Goal: Task Accomplishment & Management: Complete application form

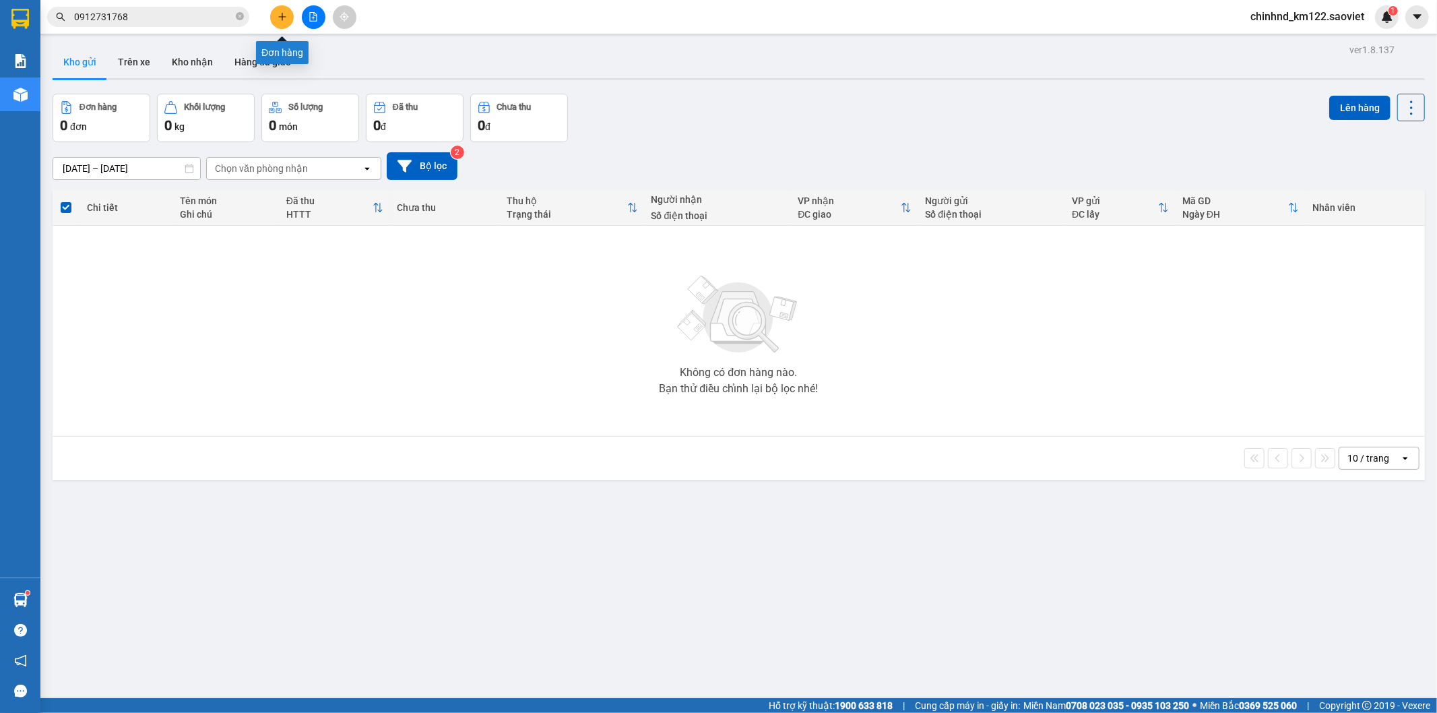
click at [272, 11] on button at bounding box center [282, 17] width 24 height 24
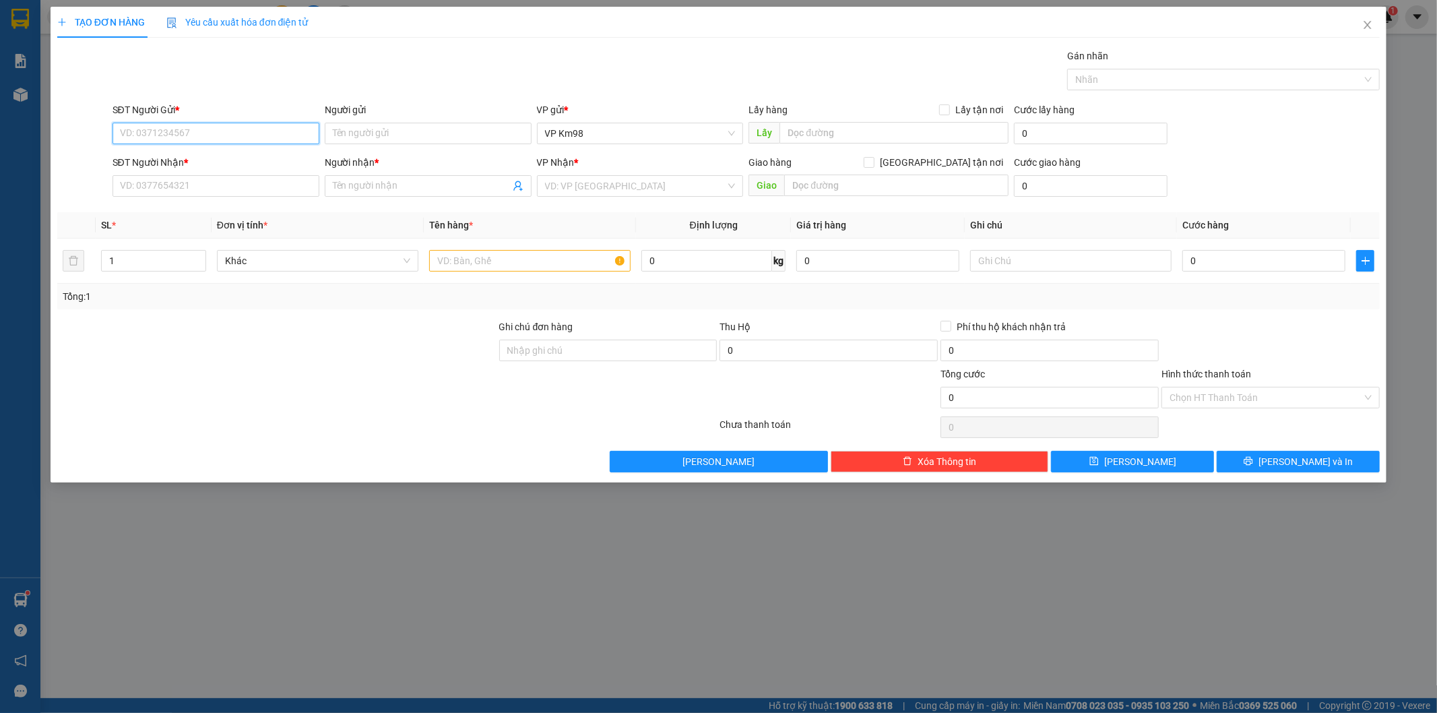
click at [191, 135] on input "SĐT Người Gửi *" at bounding box center [215, 134] width 207 height 22
type input "0"
type input "0976429235"
click at [265, 178] on input "SĐT Người Nhận *" at bounding box center [215, 186] width 207 height 22
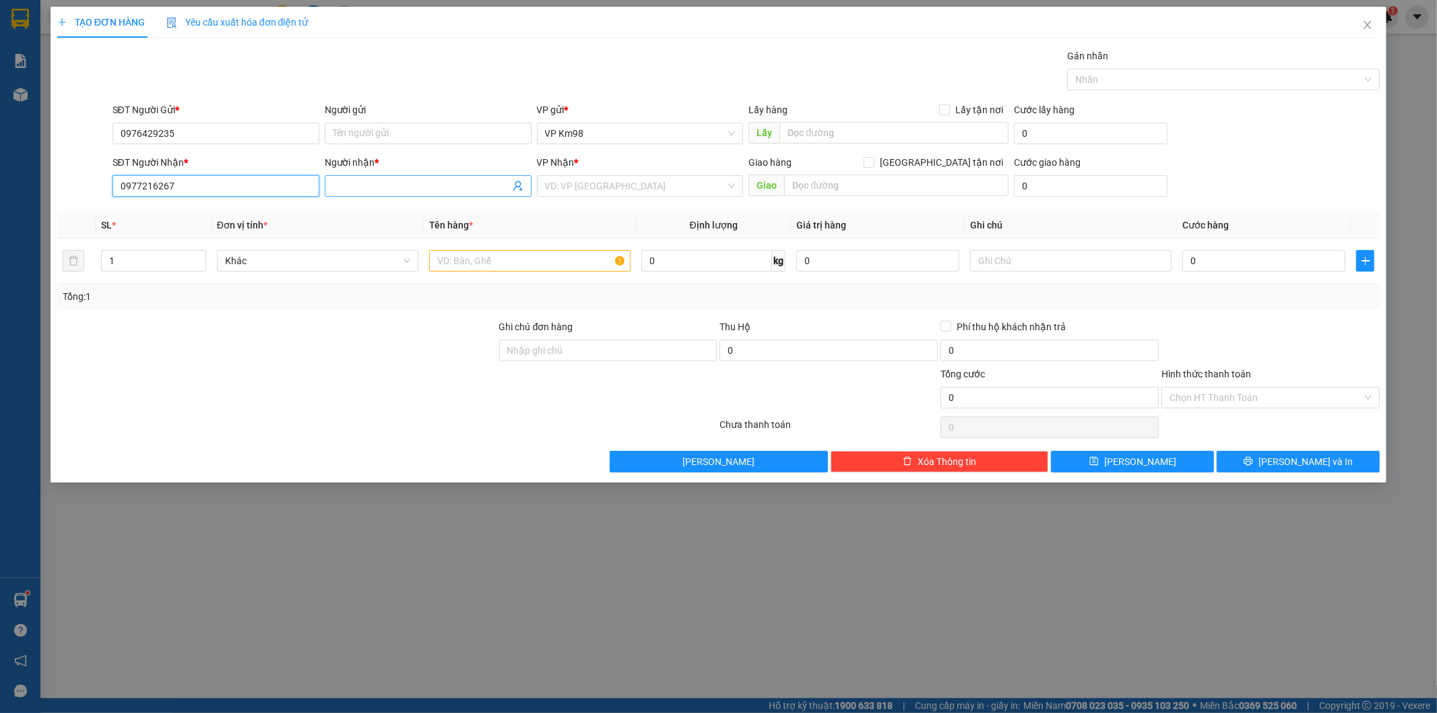
type input "0977216267"
click at [365, 180] on input "Người nhận *" at bounding box center [421, 185] width 177 height 15
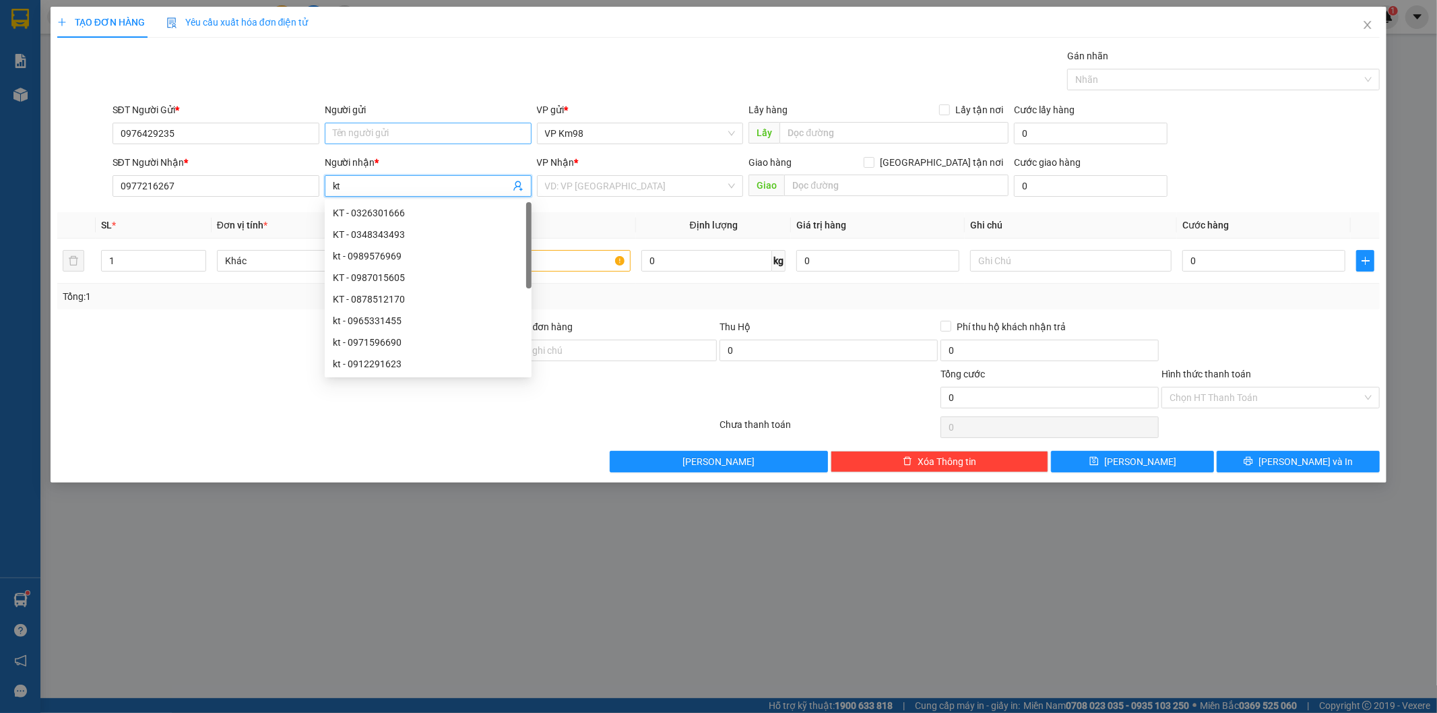
type input "kt"
click at [362, 133] on input "Người gửi" at bounding box center [428, 134] width 207 height 22
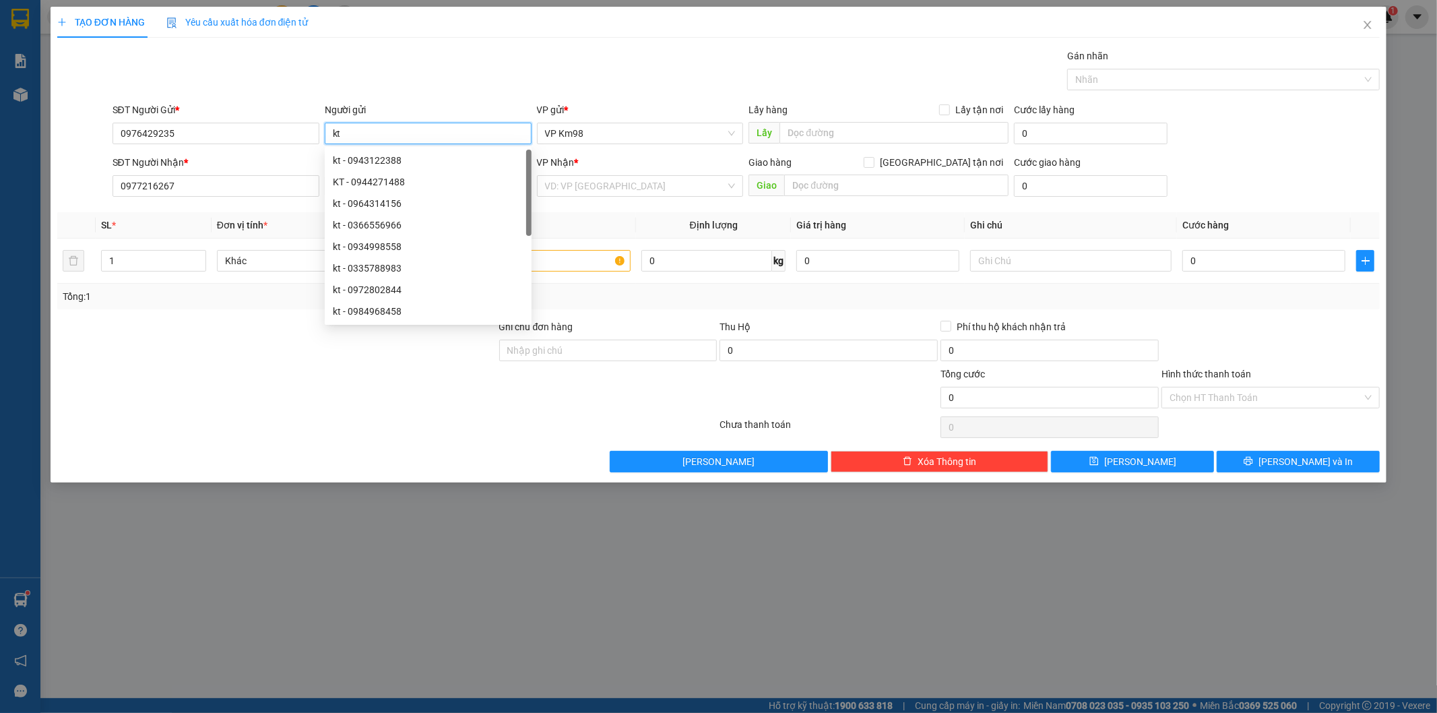
type input "kt"
click at [395, 98] on div "Transit Pickup Surcharge Ids Transit Deliver Surcharge Ids Transit Deliver Surc…" at bounding box center [718, 260] width 1323 height 424
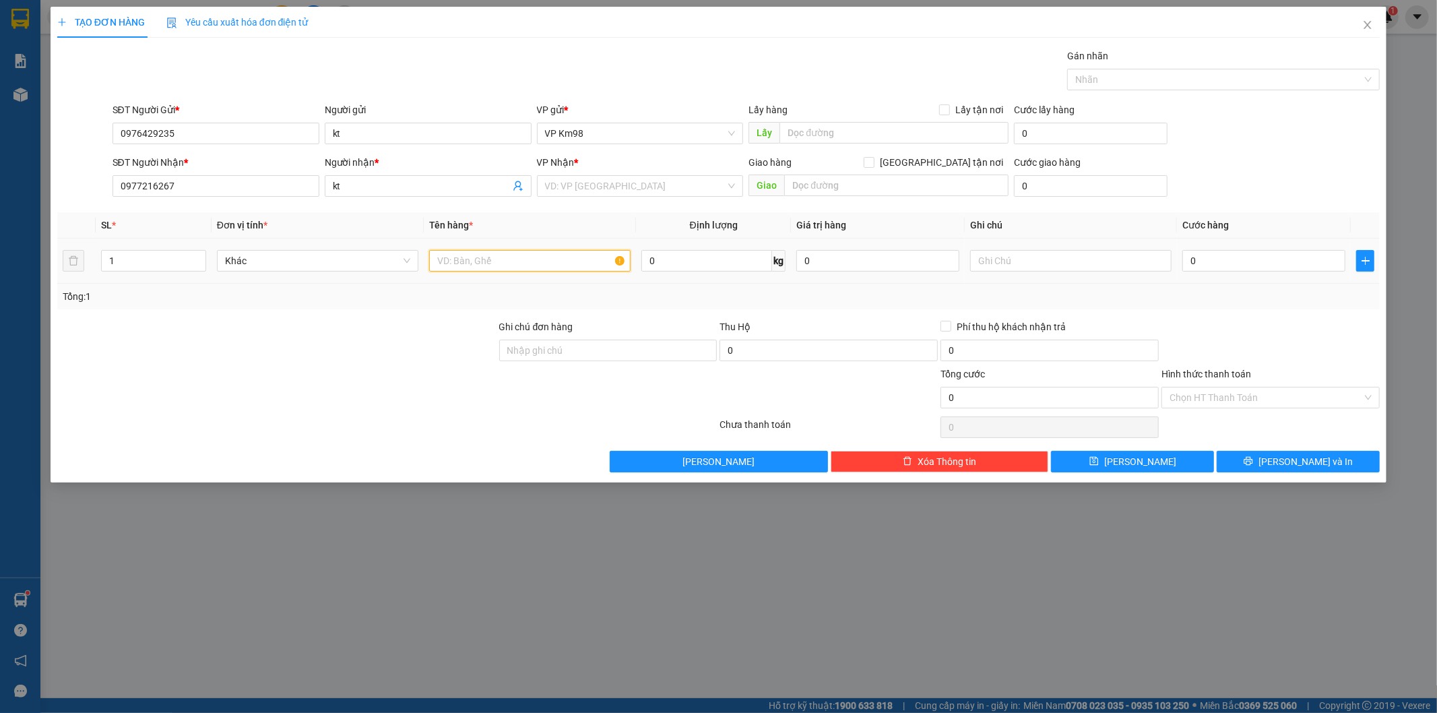
click at [562, 265] on input "text" at bounding box center [529, 261] width 201 height 22
type input "hộp"
click at [1235, 259] on input "0" at bounding box center [1263, 261] width 163 height 22
type input "5"
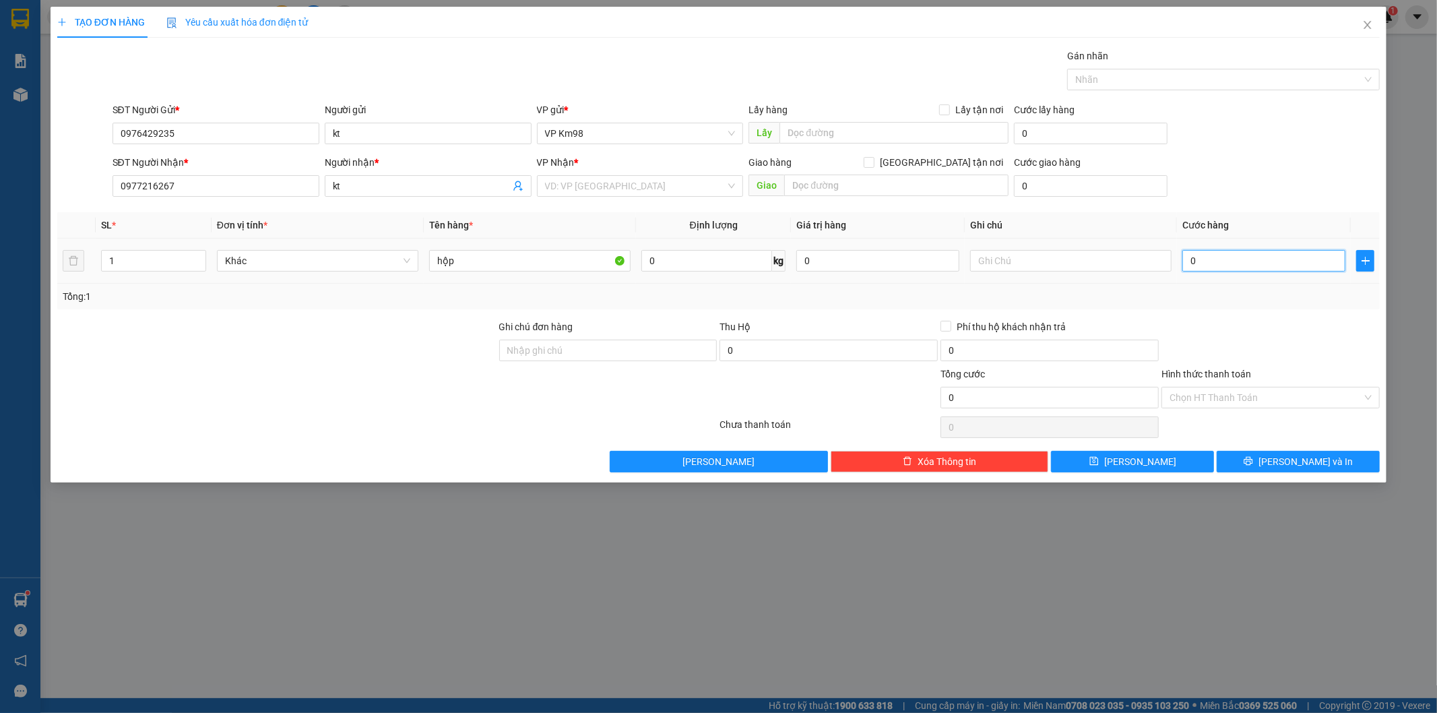
type input "5"
type input "50"
type input "500"
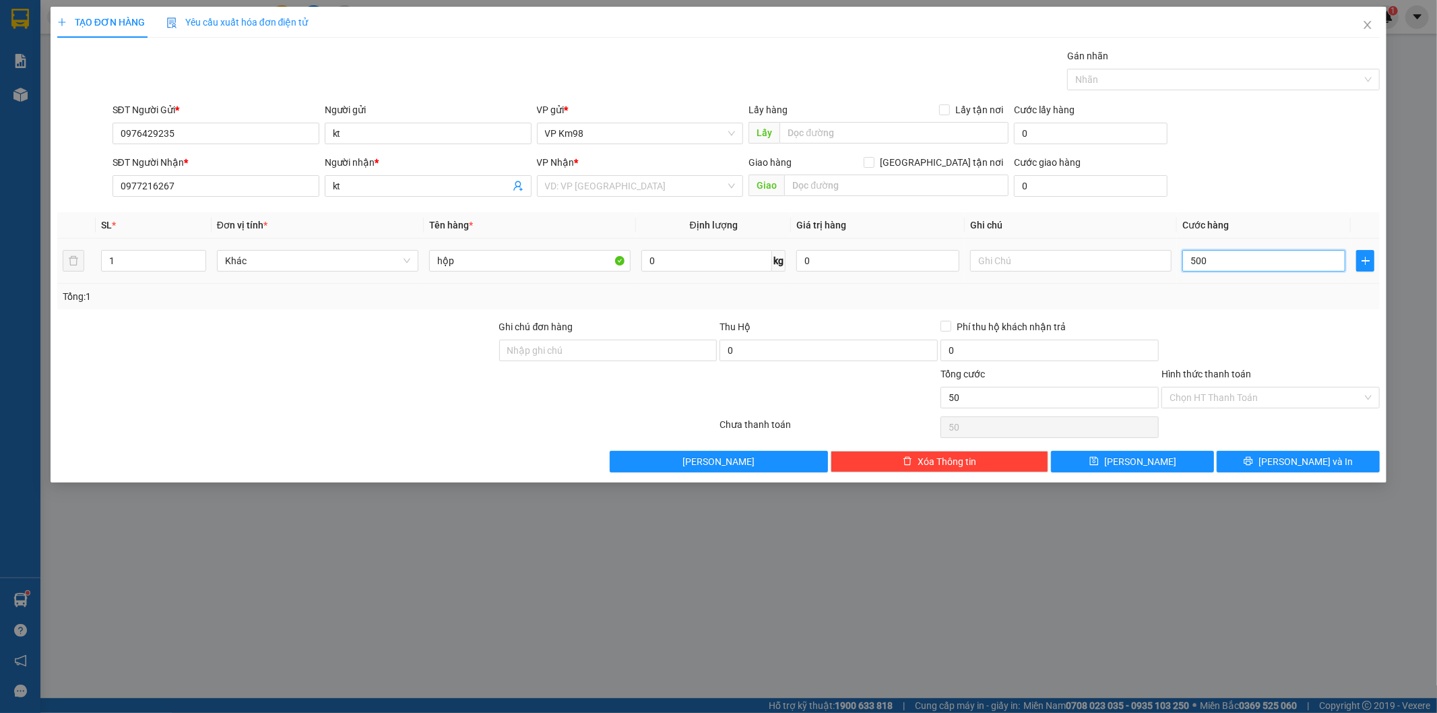
type input "500"
type input "5.000"
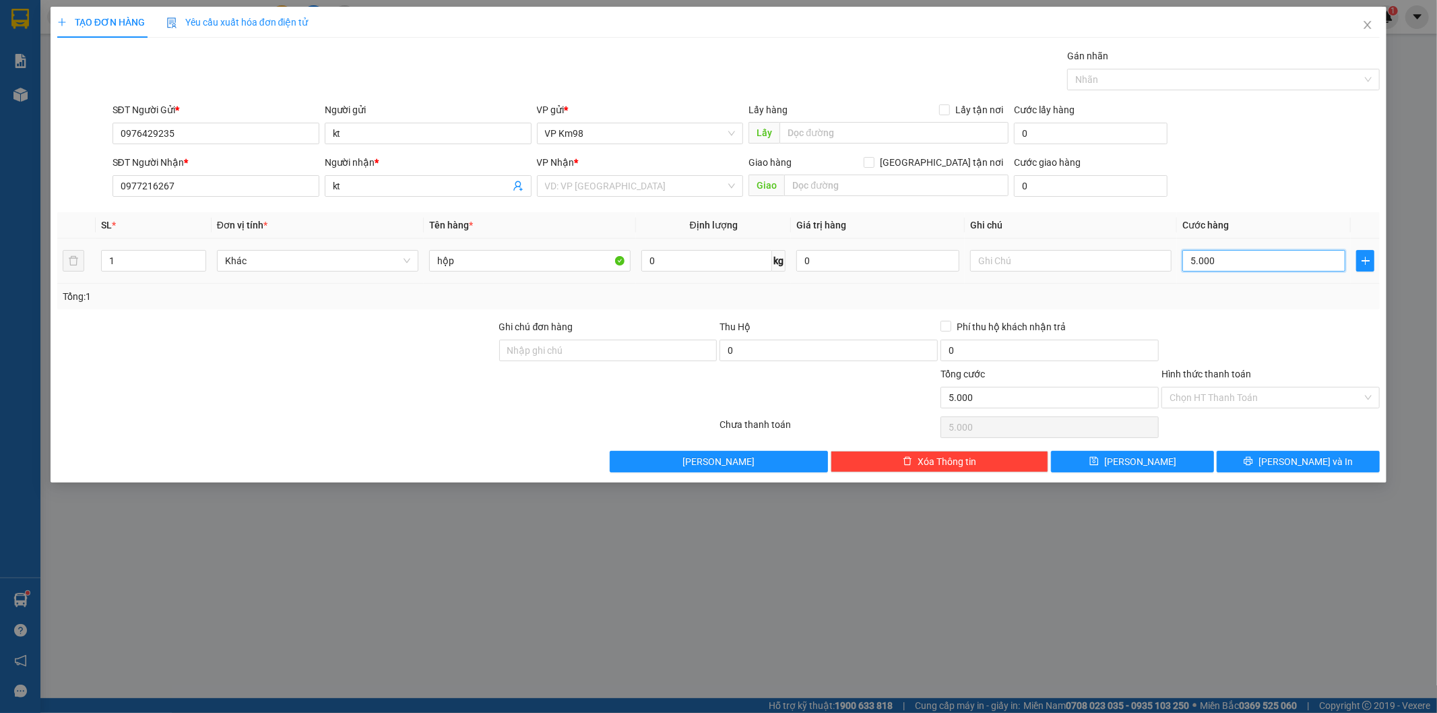
type input "50.000"
type input "500.000"
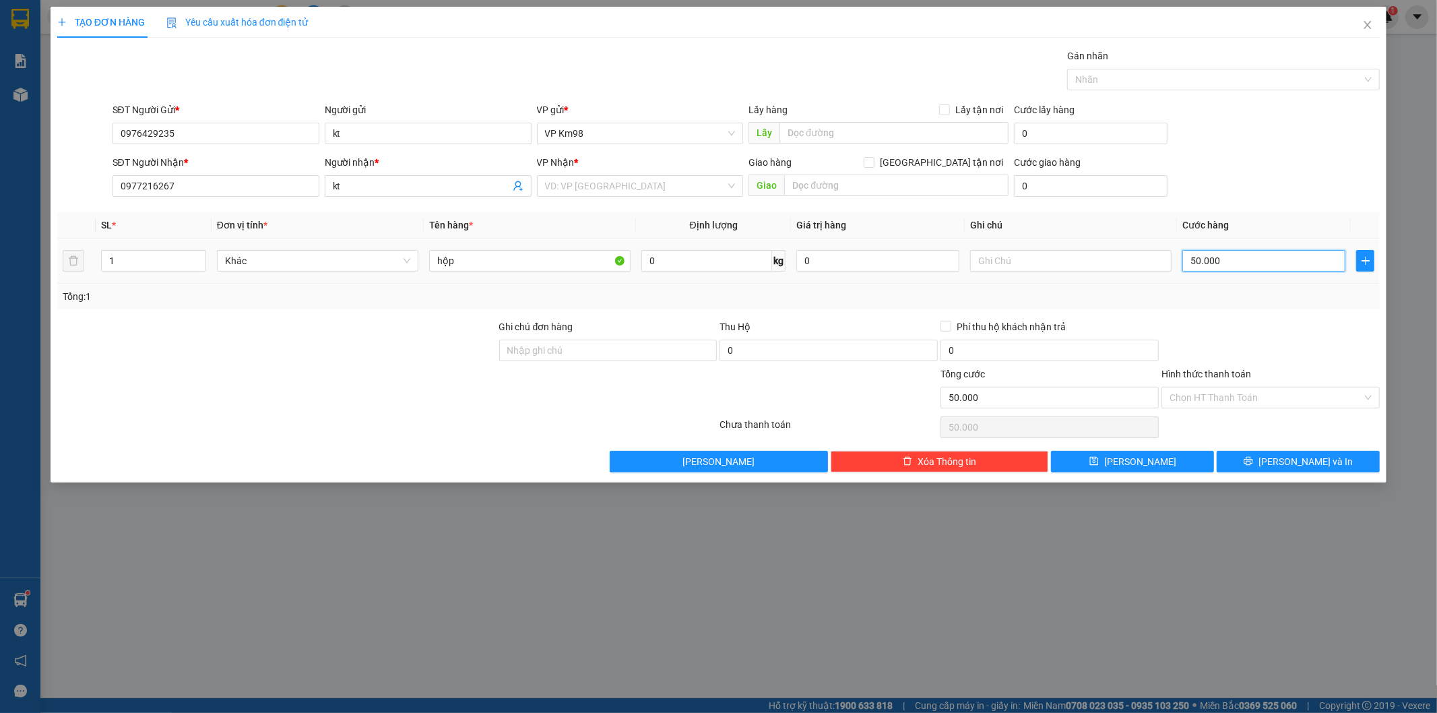
type input "500.000"
type input "50.000"
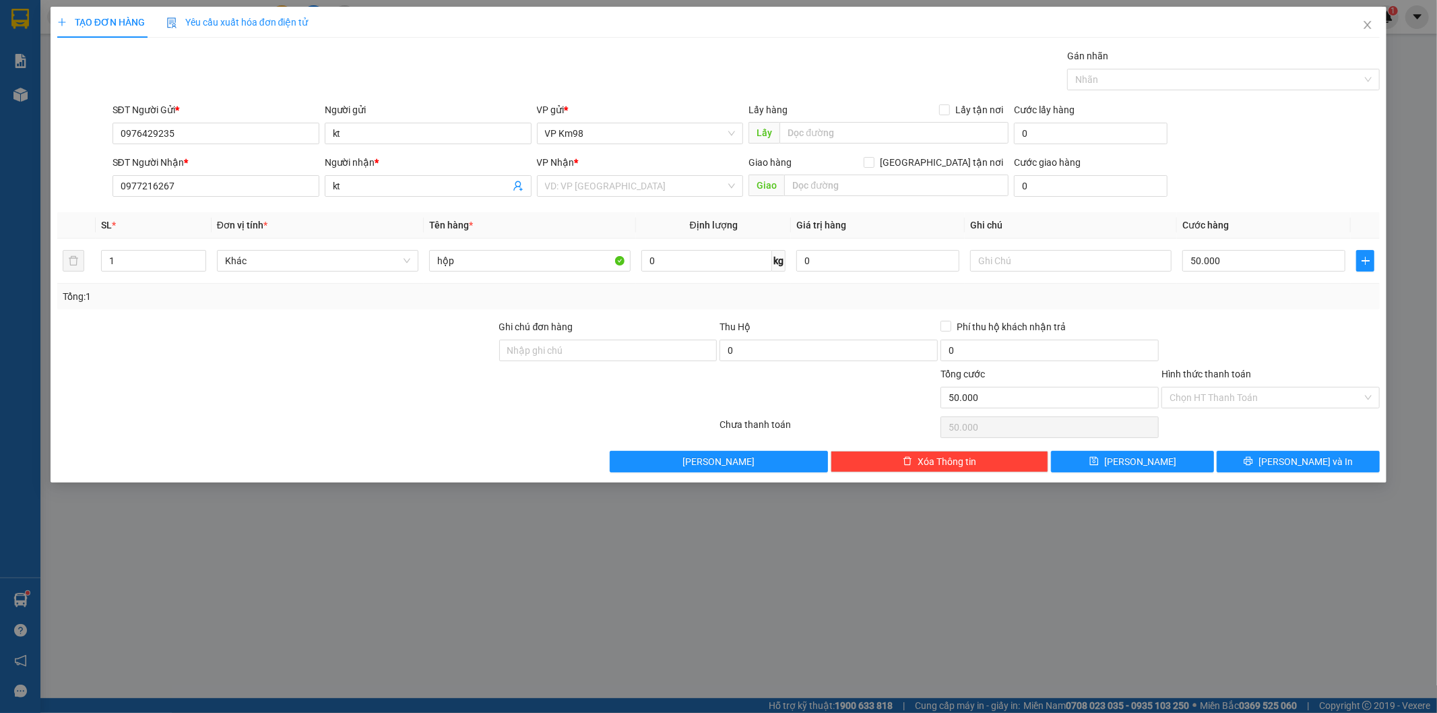
click at [1219, 325] on div at bounding box center [1270, 342] width 221 height 47
click at [1317, 474] on div "TẠO ĐƠN HÀNG Yêu cầu xuất hóa đơn điện tử Transit Pickup Surcharge Ids Transit …" at bounding box center [719, 244] width 1336 height 475
click at [1317, 466] on span "[PERSON_NAME] và In" at bounding box center [1305, 461] width 94 height 15
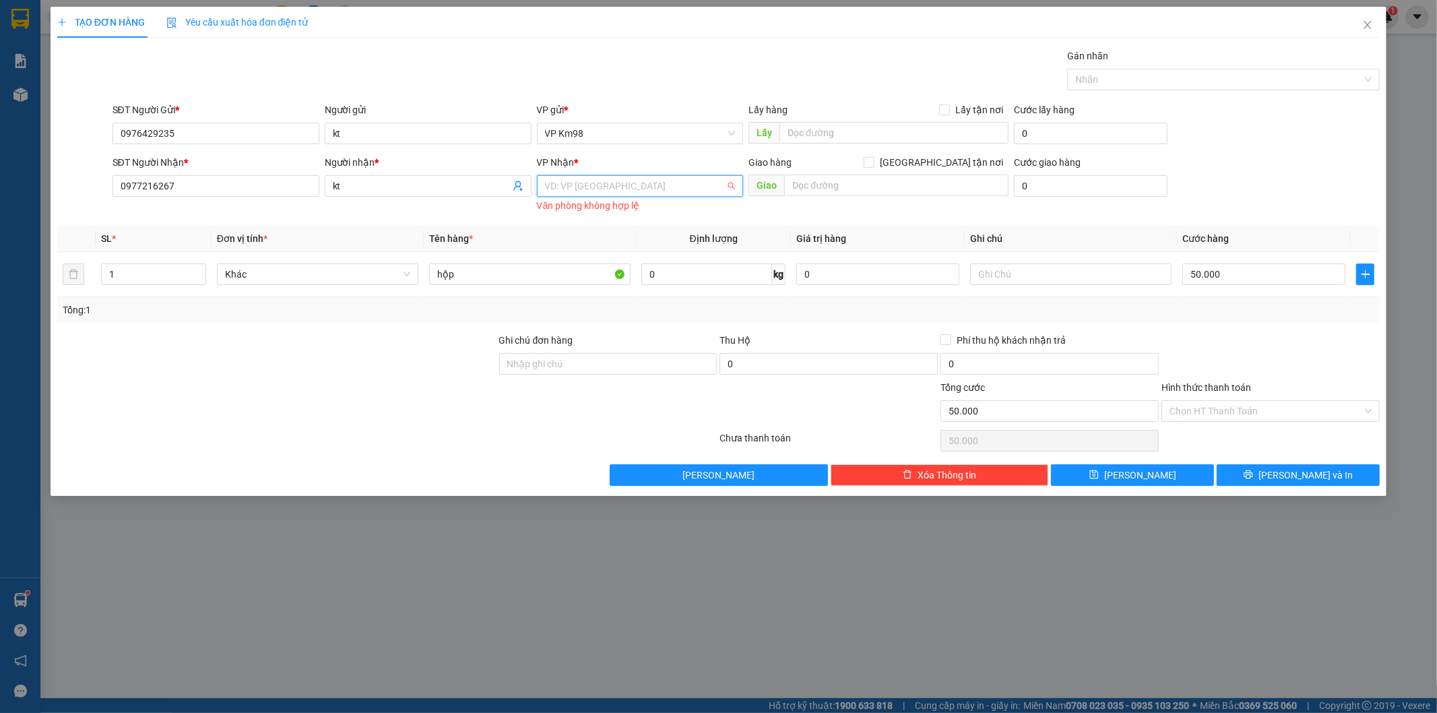
click at [648, 194] on input "search" at bounding box center [635, 186] width 181 height 20
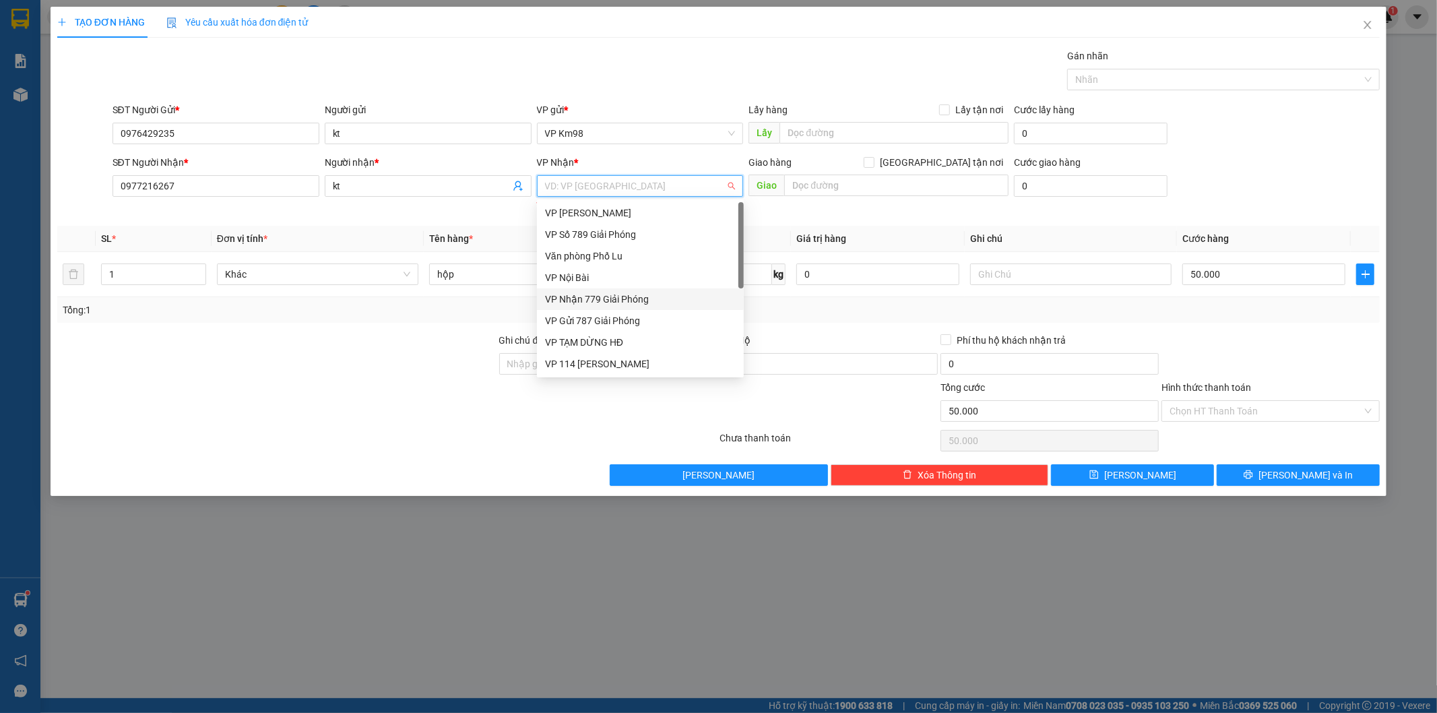
click at [595, 300] on div "VP Nhận 779 Giải Phóng" at bounding box center [640, 299] width 191 height 15
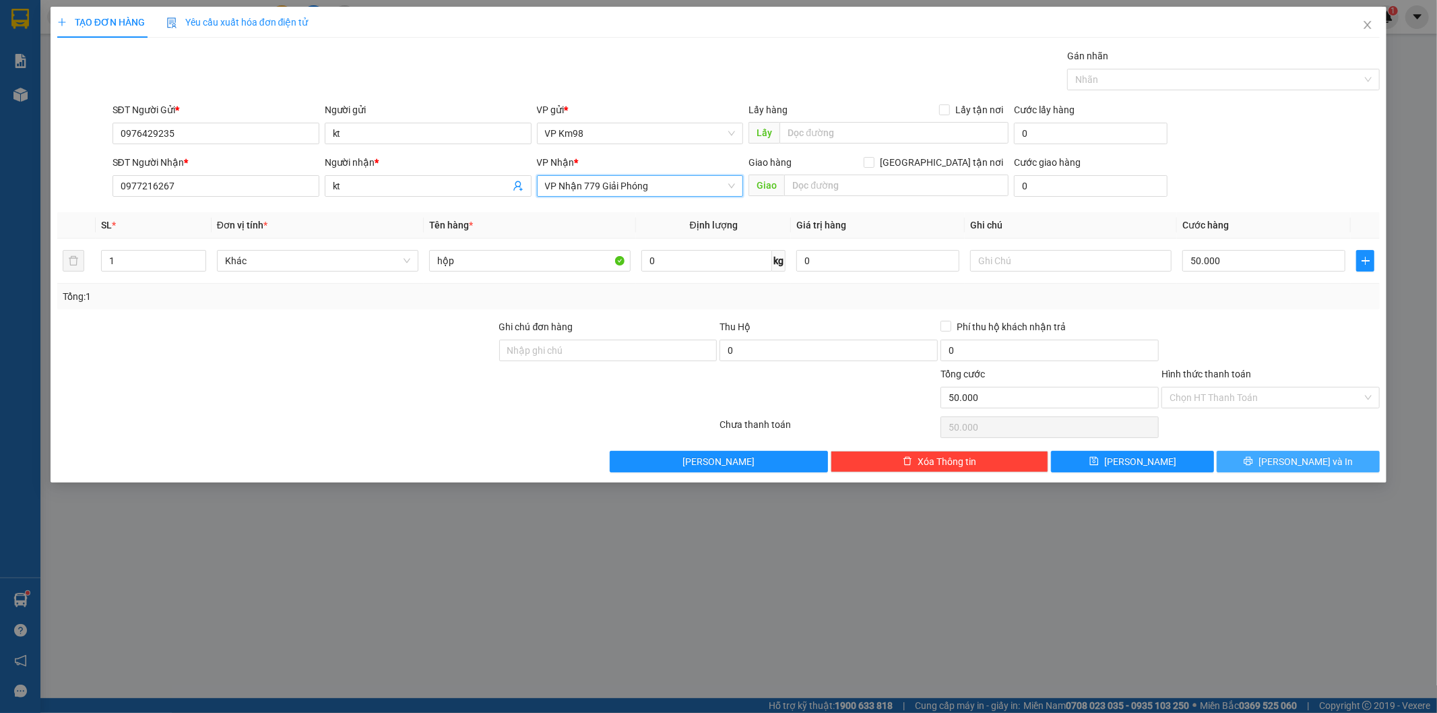
click at [1250, 459] on button "[PERSON_NAME] và In" at bounding box center [1297, 462] width 163 height 22
